Goal: Find specific page/section: Find specific page/section

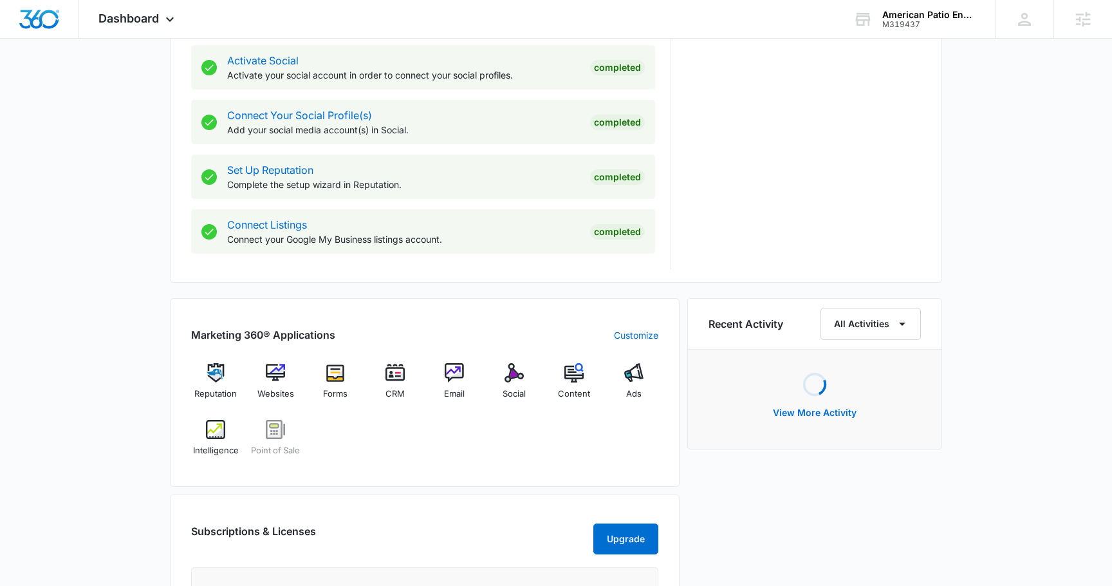
scroll to position [605, 0]
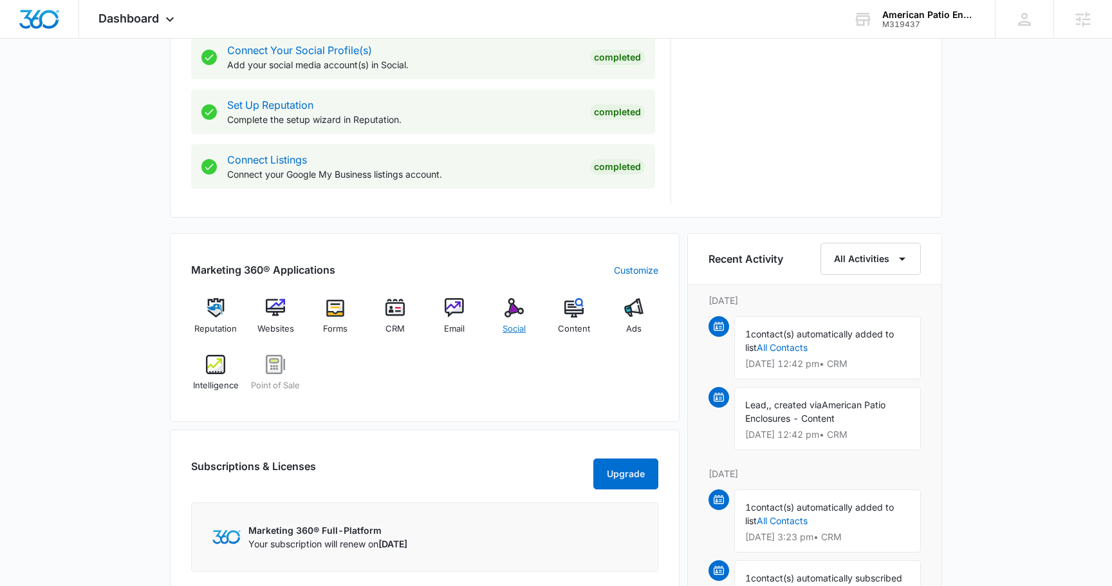
click at [534, 323] on div "Social" at bounding box center [515, 321] width 50 height 46
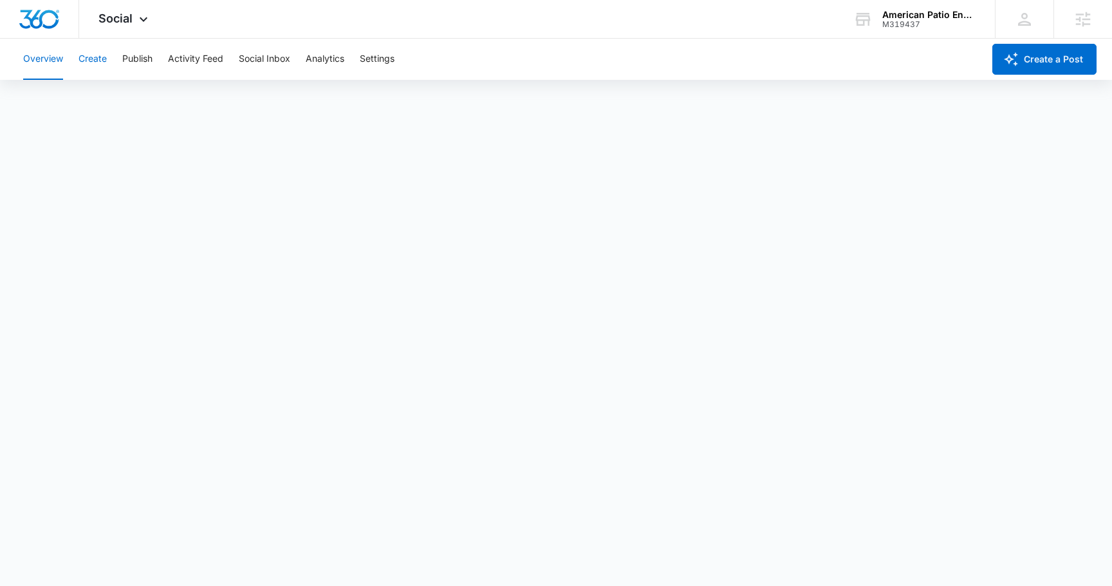
click at [99, 62] on button "Create" at bounding box center [93, 59] width 28 height 41
click at [124, 91] on button "Approvals" at bounding box center [125, 98] width 43 height 36
click at [52, 104] on button "Content Library" at bounding box center [56, 98] width 66 height 36
click at [140, 55] on button "Publish" at bounding box center [137, 59] width 30 height 41
click at [99, 64] on button "Create" at bounding box center [93, 59] width 28 height 41
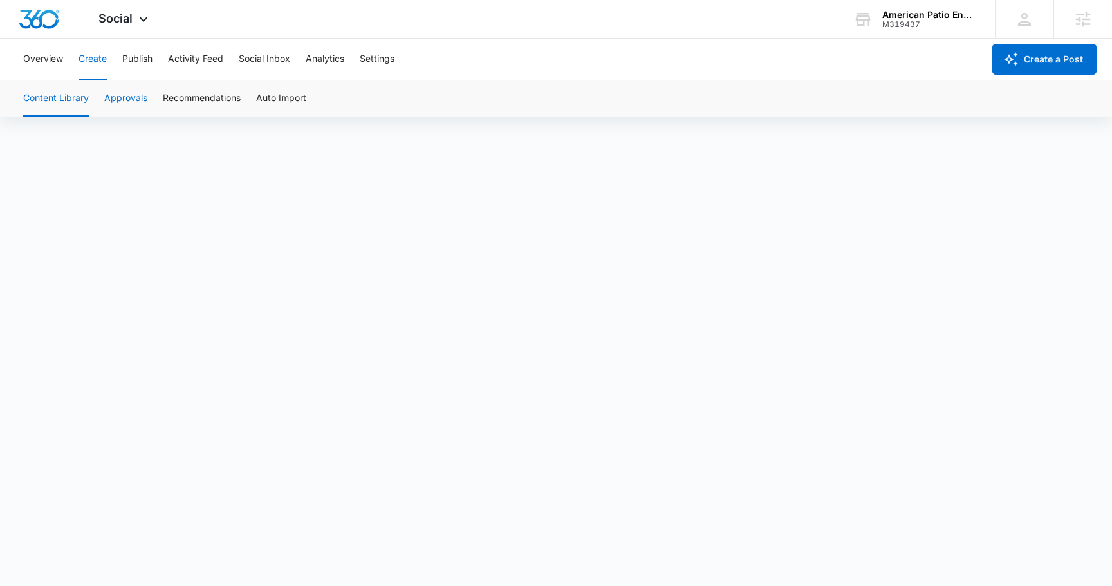
click at [121, 99] on button "Approvals" at bounding box center [125, 98] width 43 height 36
click at [42, 98] on button "Content Library" at bounding box center [56, 98] width 66 height 36
click at [122, 98] on button "Approvals" at bounding box center [125, 98] width 43 height 36
click at [68, 96] on button "Content Library" at bounding box center [56, 98] width 66 height 36
click at [138, 87] on button "Approvals" at bounding box center [125, 98] width 43 height 36
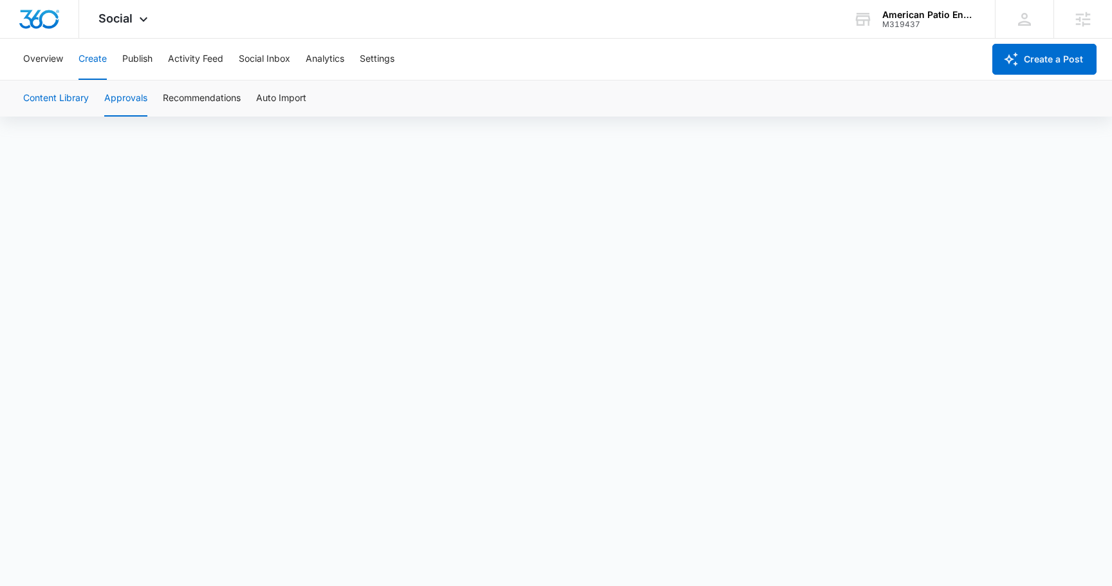
click at [35, 97] on button "Content Library" at bounding box center [56, 98] width 66 height 36
click at [377, 61] on button "Settings" at bounding box center [377, 59] width 35 height 41
